Goal: Use online tool/utility: Utilize a website feature to perform a specific function

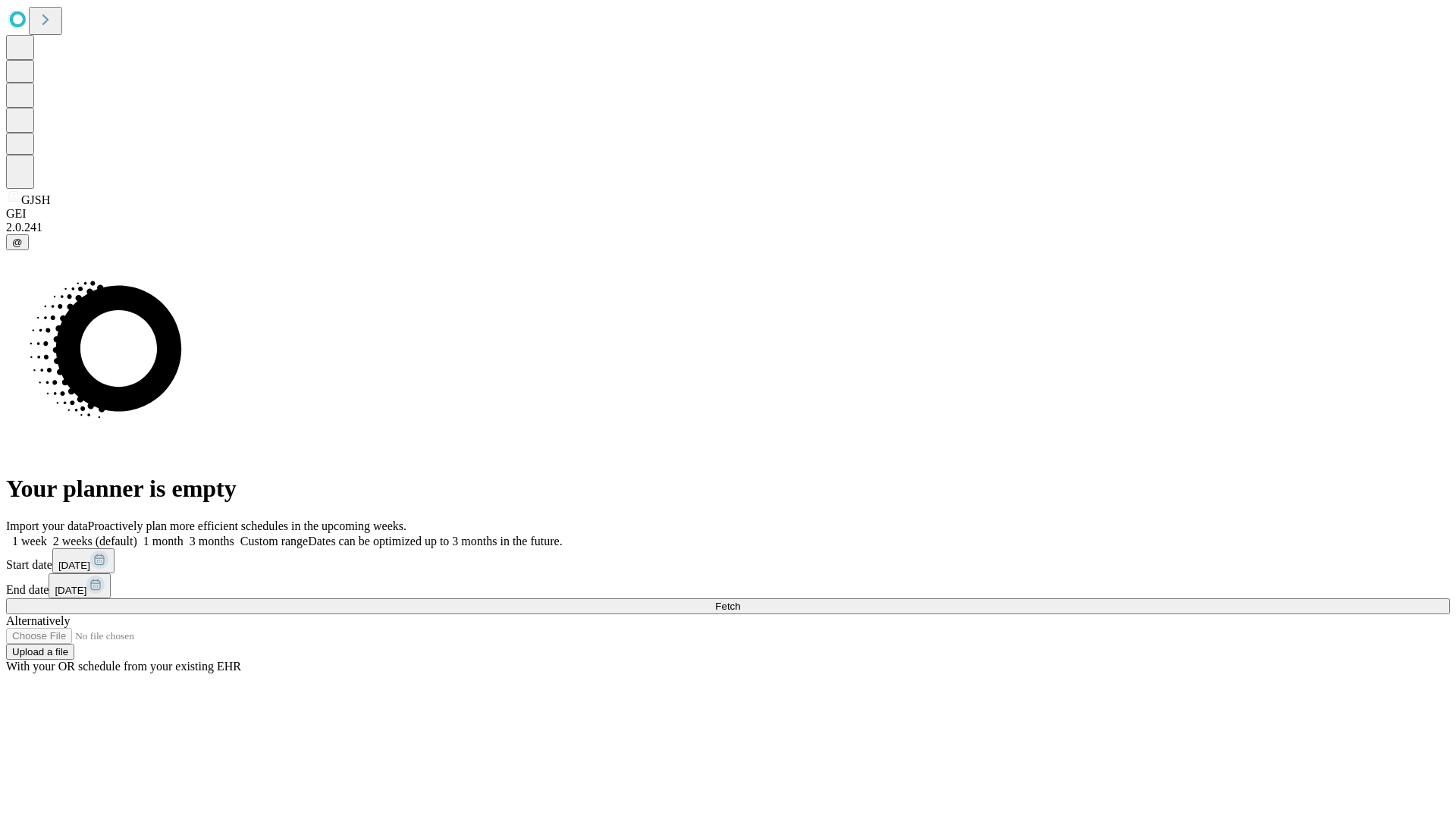
click at [740, 601] on span "Fetch" at bounding box center [728, 606] width 25 height 12
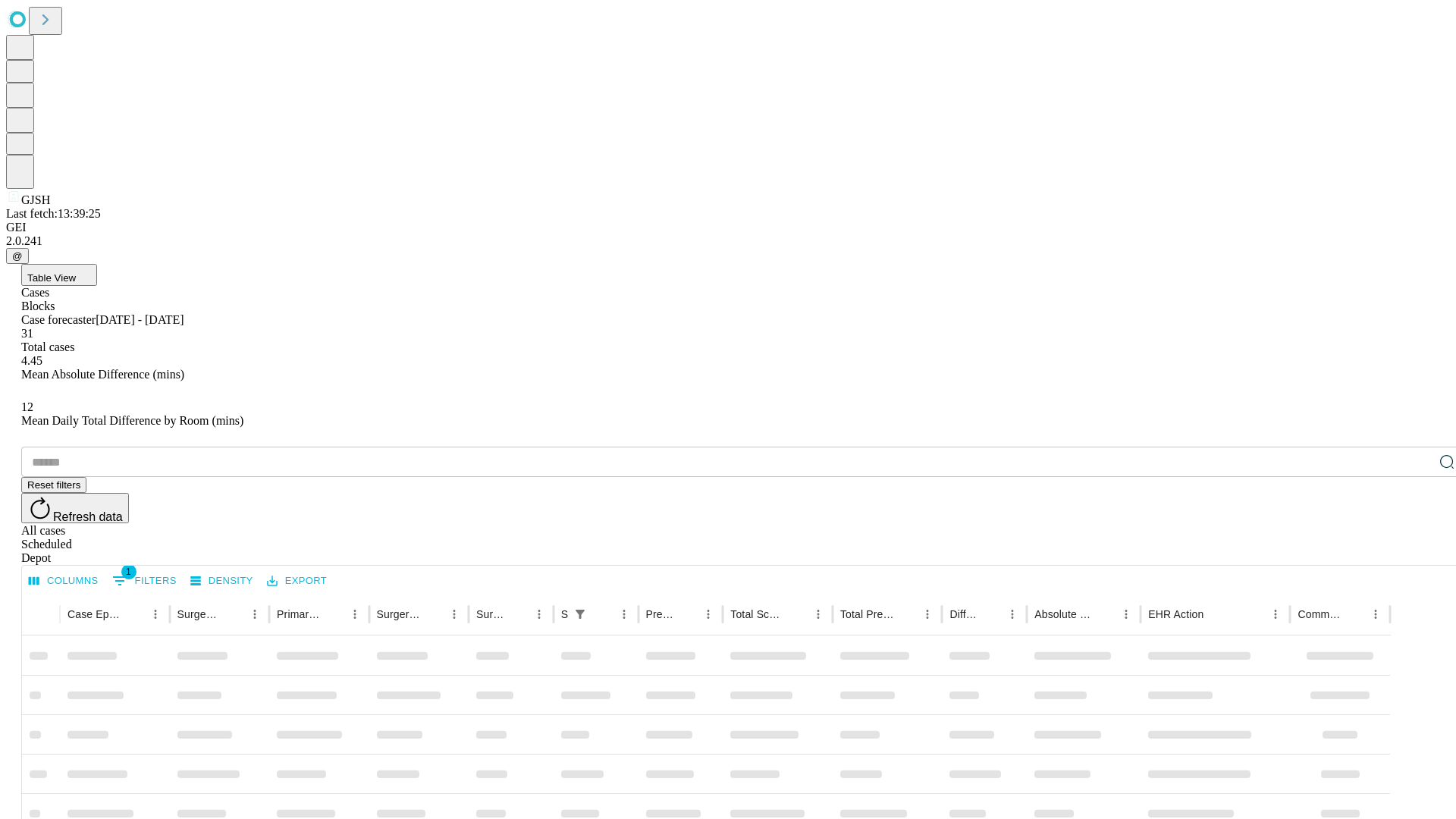
click at [76, 272] on span "Table View" at bounding box center [51, 277] width 48 height 12
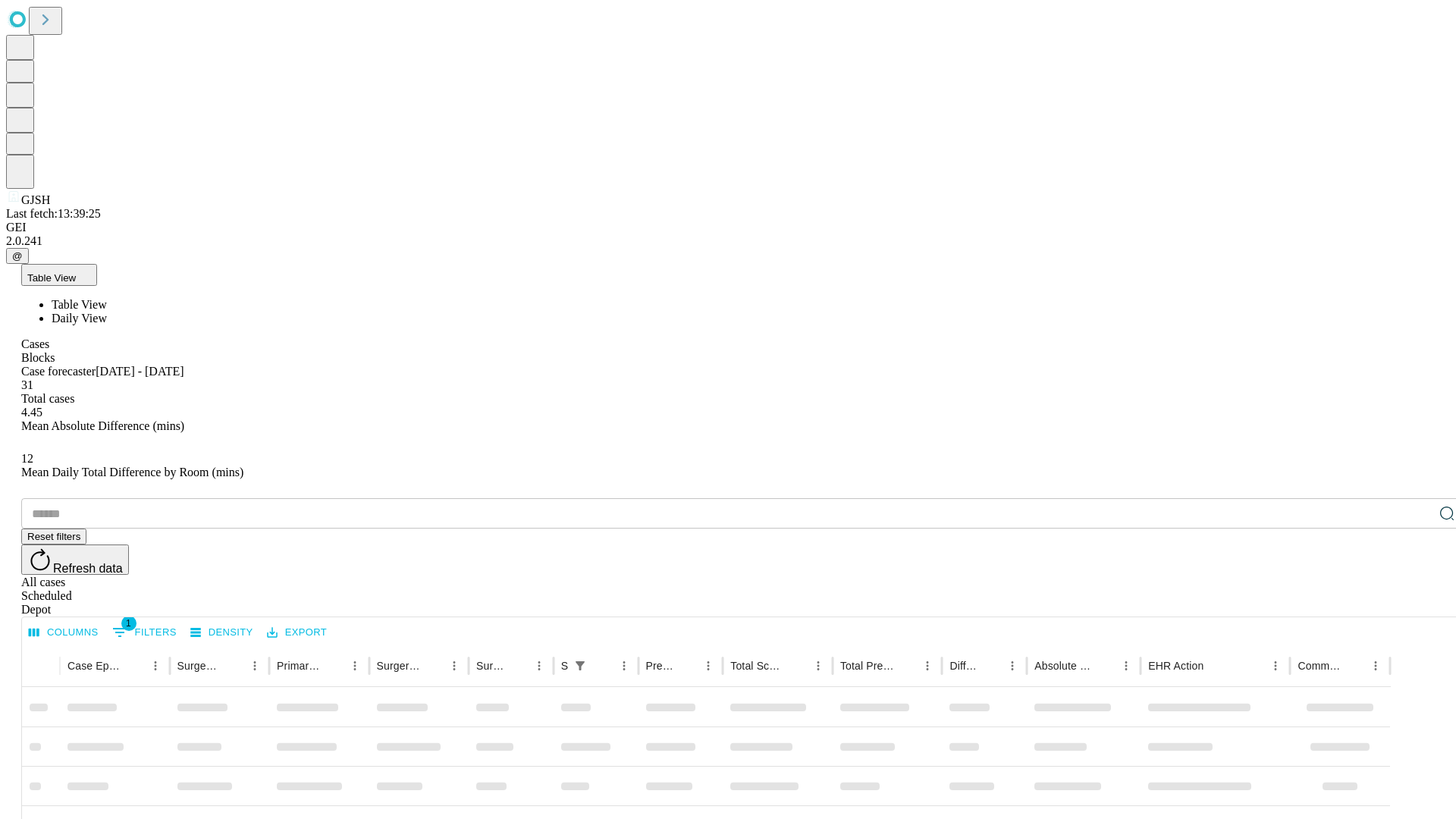
click at [107, 312] on span "Daily View" at bounding box center [79, 318] width 55 height 13
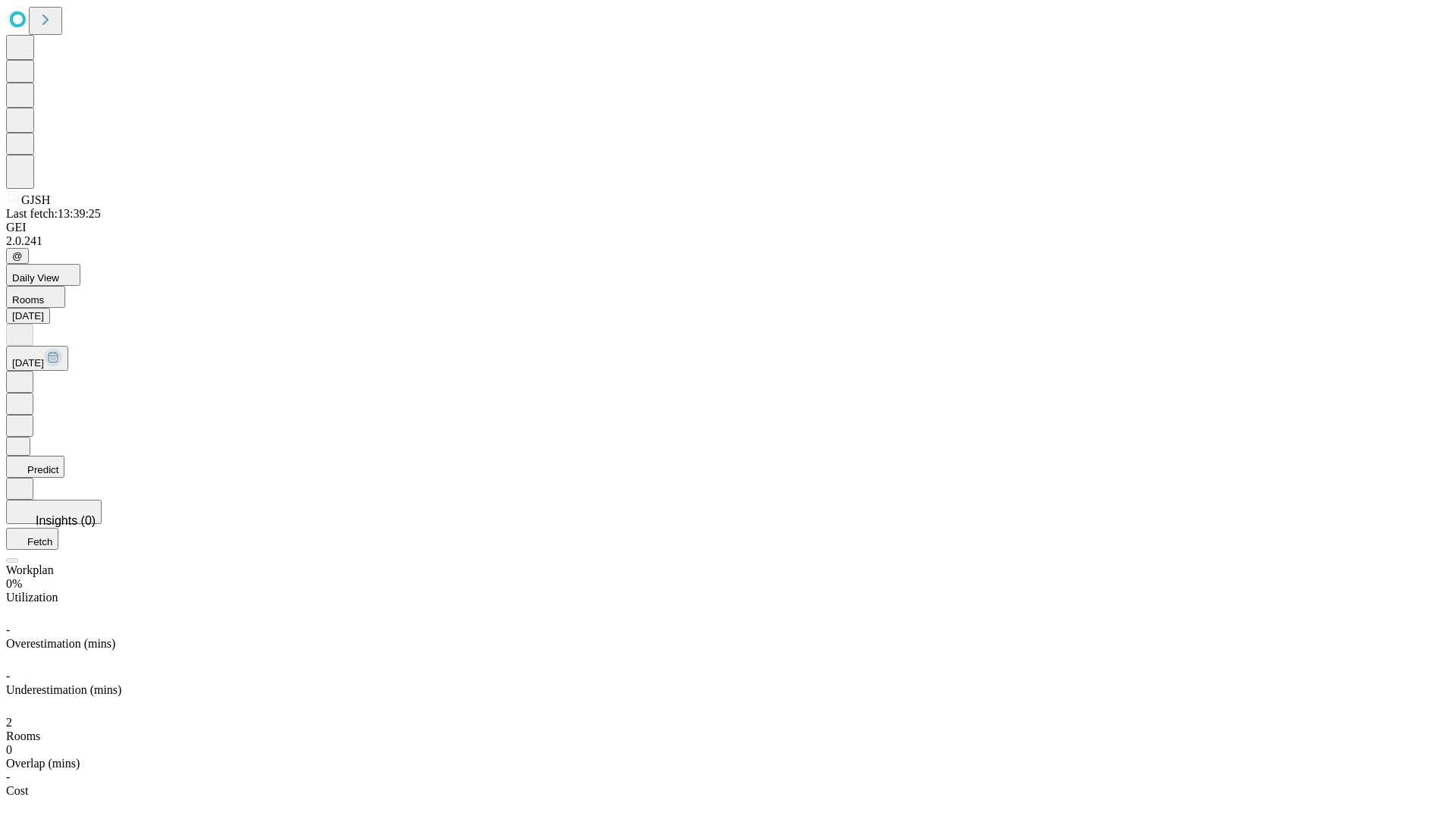
click at [65, 456] on button "Predict" at bounding box center [35, 467] width 58 height 22
